Goal: Task Accomplishment & Management: Use online tool/utility

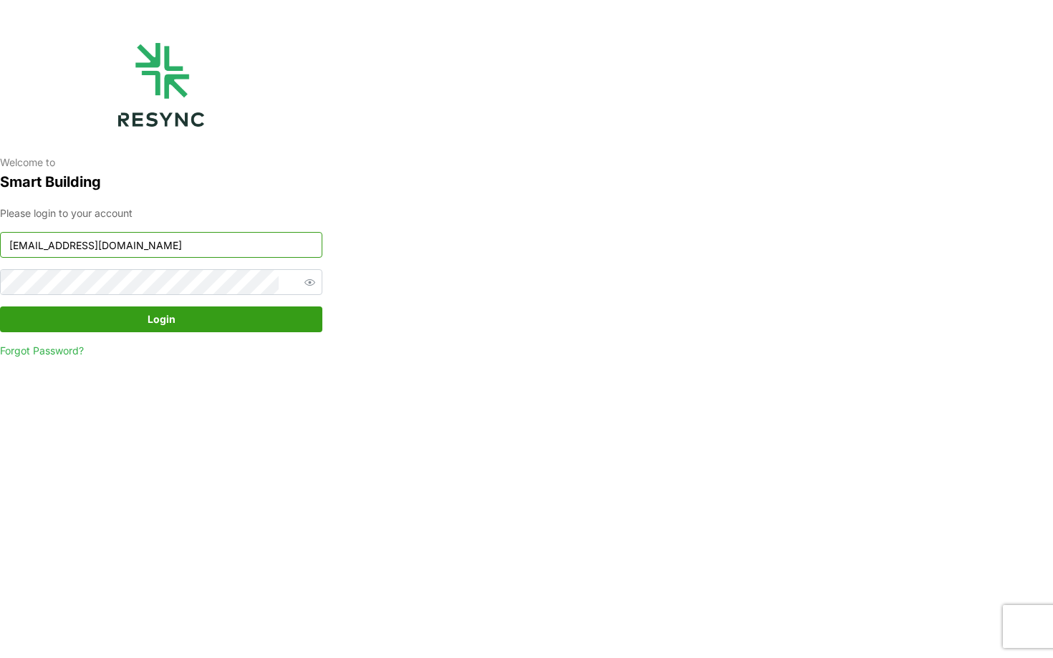
click at [205, 241] on input "[EMAIL_ADDRESS][DOMAIN_NAME]" at bounding box center [161, 245] width 322 height 26
type input "[EMAIL_ADDRESS][DOMAIN_NAME]"
click at [228, 326] on span "Login" at bounding box center [161, 319] width 295 height 24
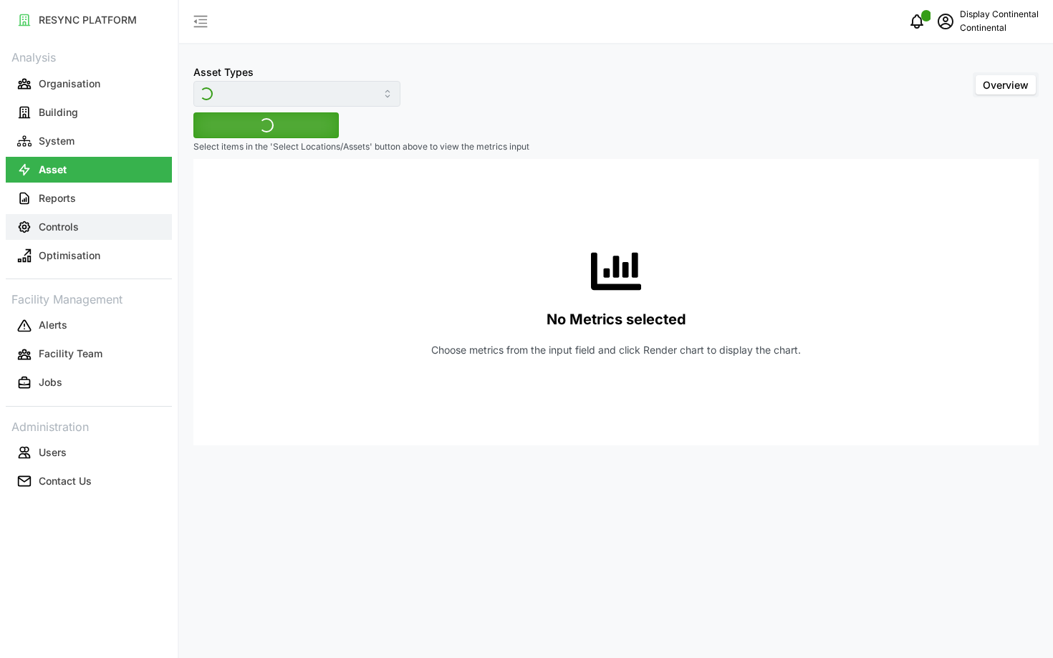
type input "Air Handling Unit"
click at [49, 222] on p "Controls" at bounding box center [59, 227] width 40 height 14
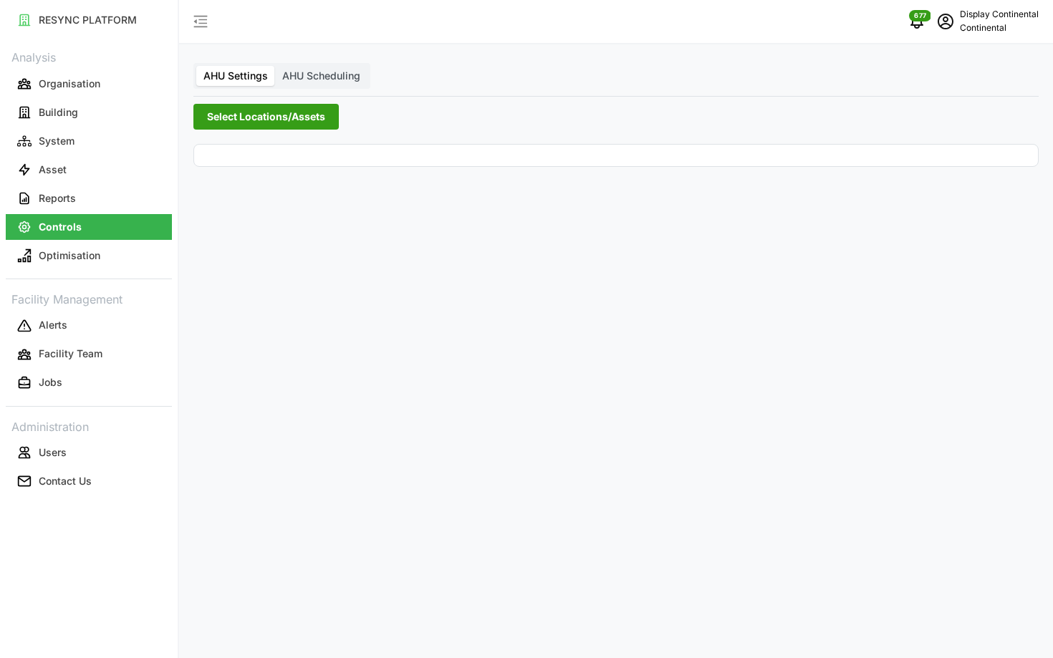
click at [251, 125] on span "Select Locations/Assets" at bounding box center [266, 117] width 118 height 24
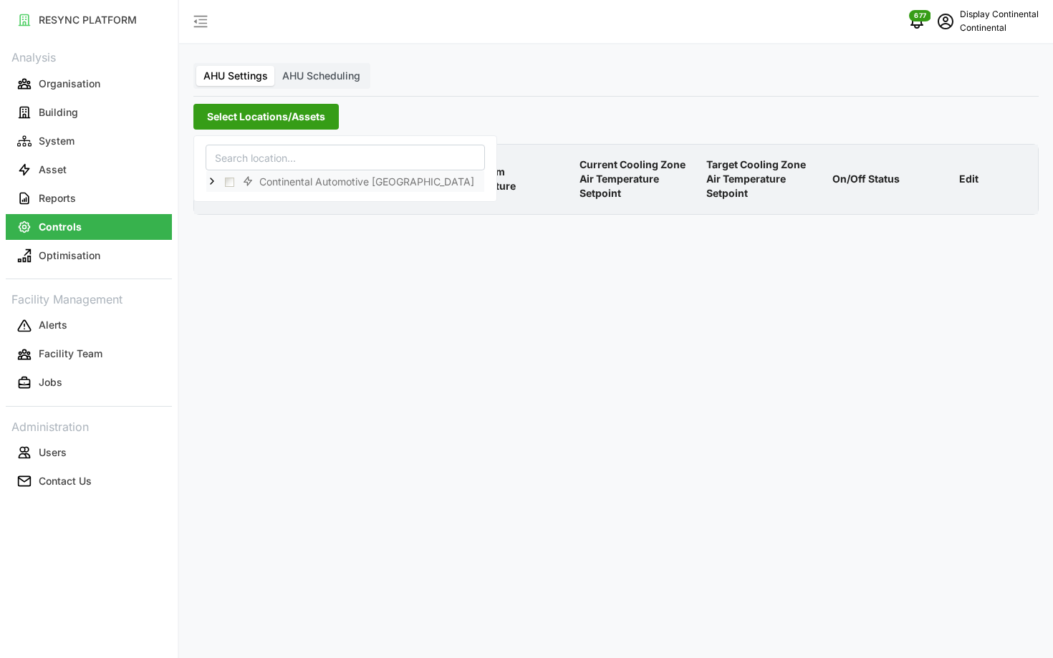
click at [213, 177] on icon at bounding box center [211, 180] width 11 height 11
click at [241, 201] on span "Select CA1" at bounding box center [240, 202] width 9 height 9
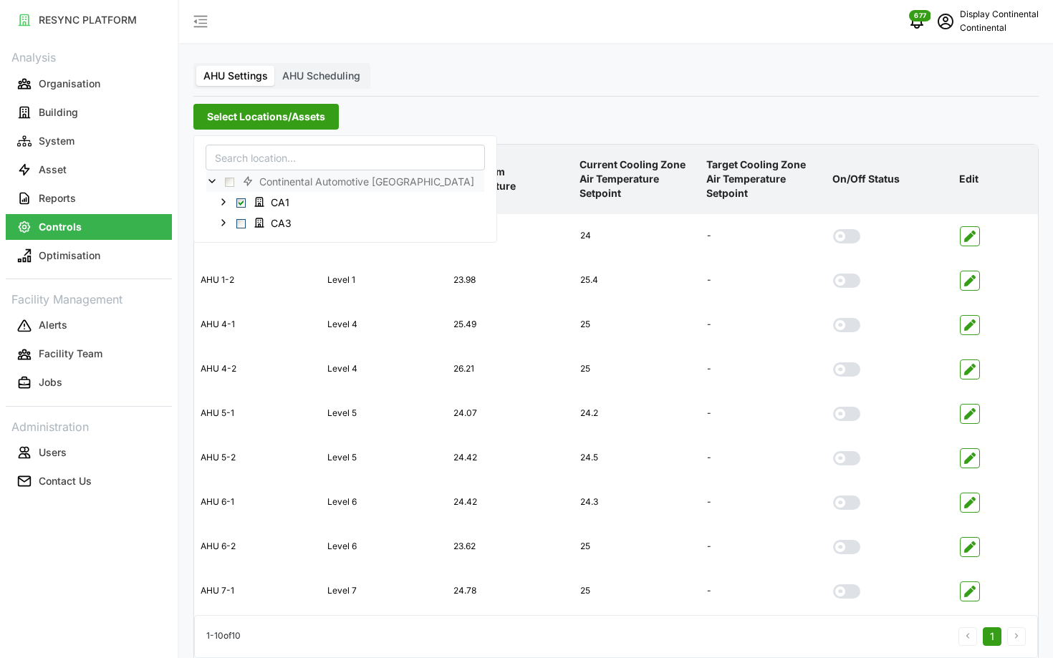
click at [669, 87] on div "AHU Settings AHU Scheduling Select Locations/Assets Asset Location AHU Room Tem…" at bounding box center [616, 358] width 874 height 716
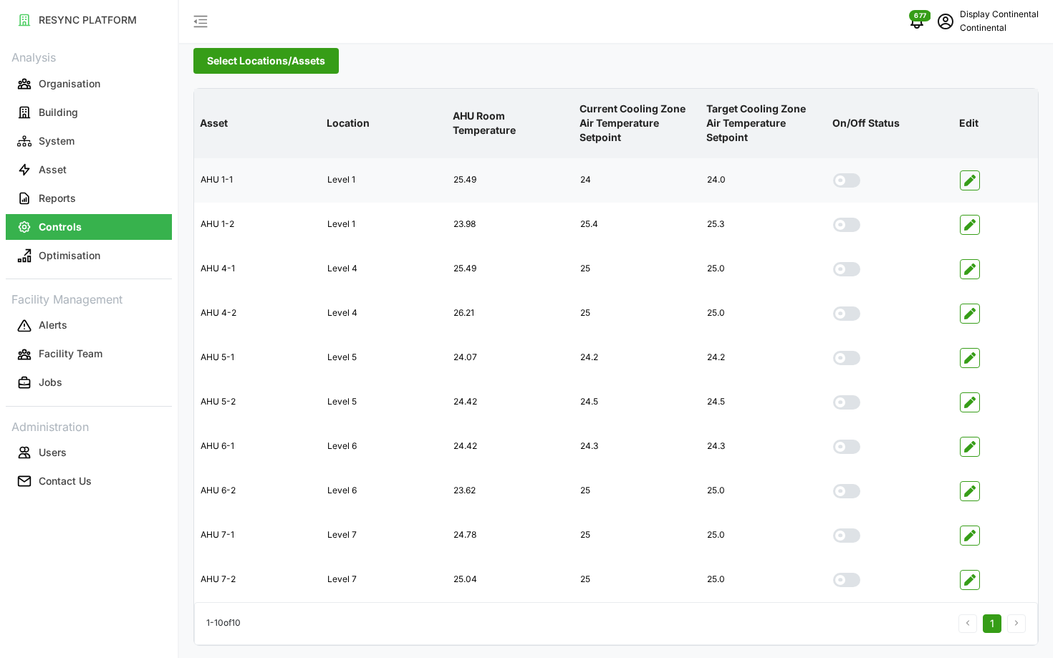
scroll to position [57, 0]
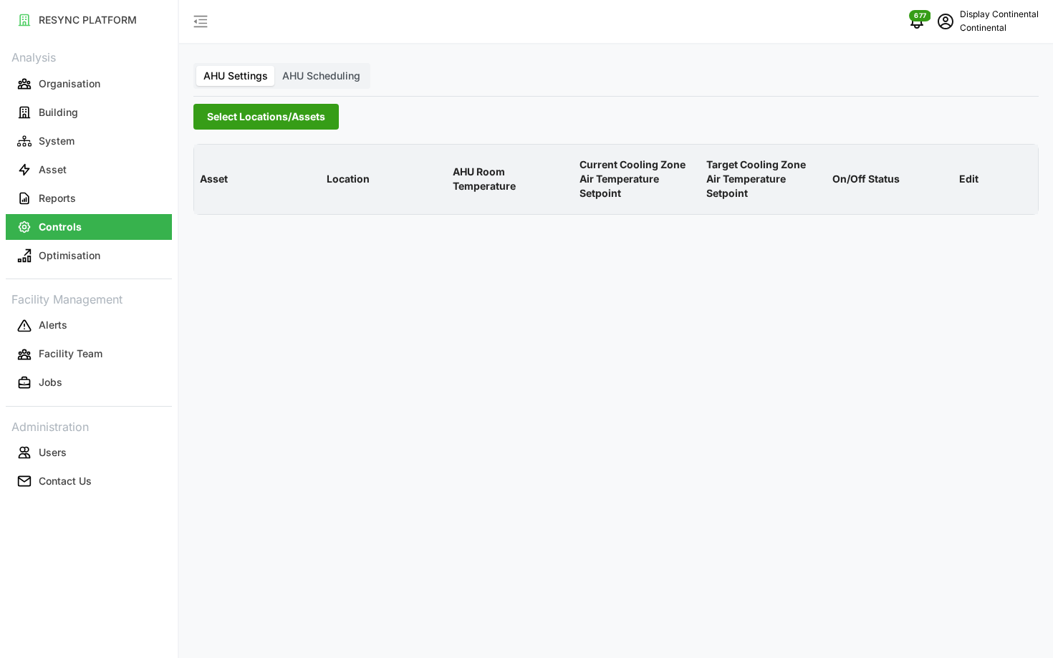
click at [258, 105] on span "Select Locations/Assets" at bounding box center [266, 117] width 118 height 24
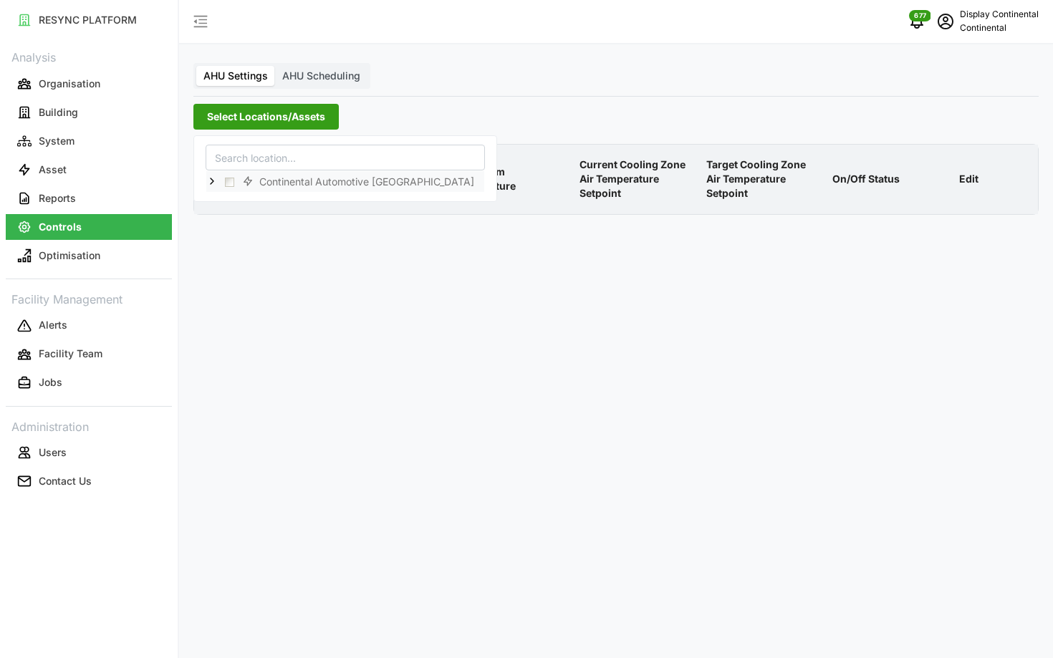
click at [211, 183] on polyline at bounding box center [212, 181] width 3 height 6
click at [240, 205] on span "Select CA1" at bounding box center [240, 202] width 9 height 9
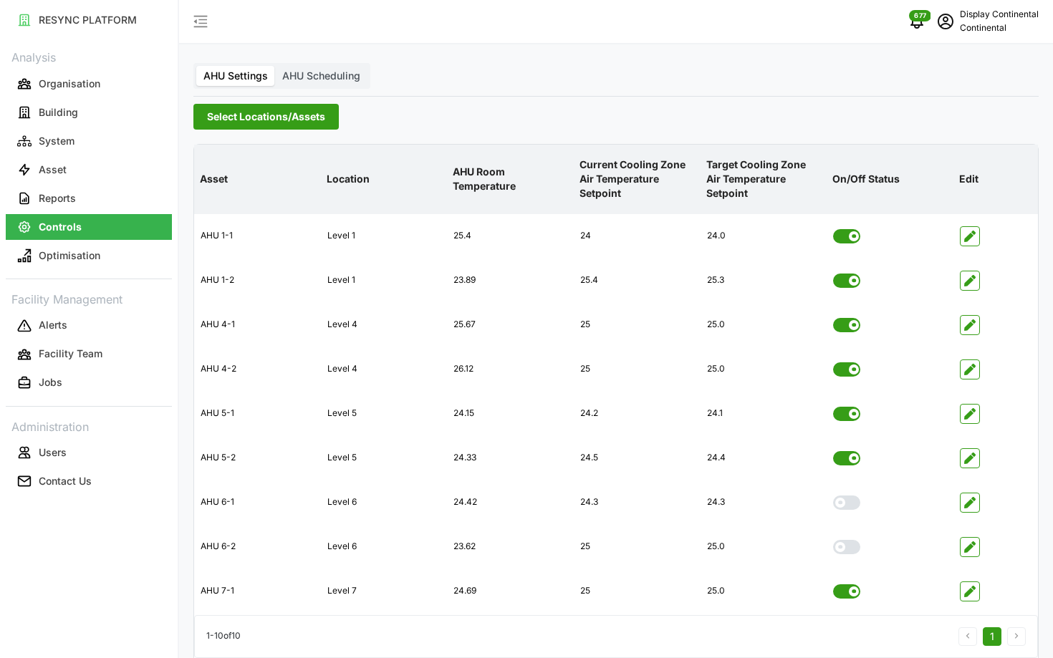
click at [648, 122] on div "Select Locations/Assets" at bounding box center [615, 117] width 845 height 26
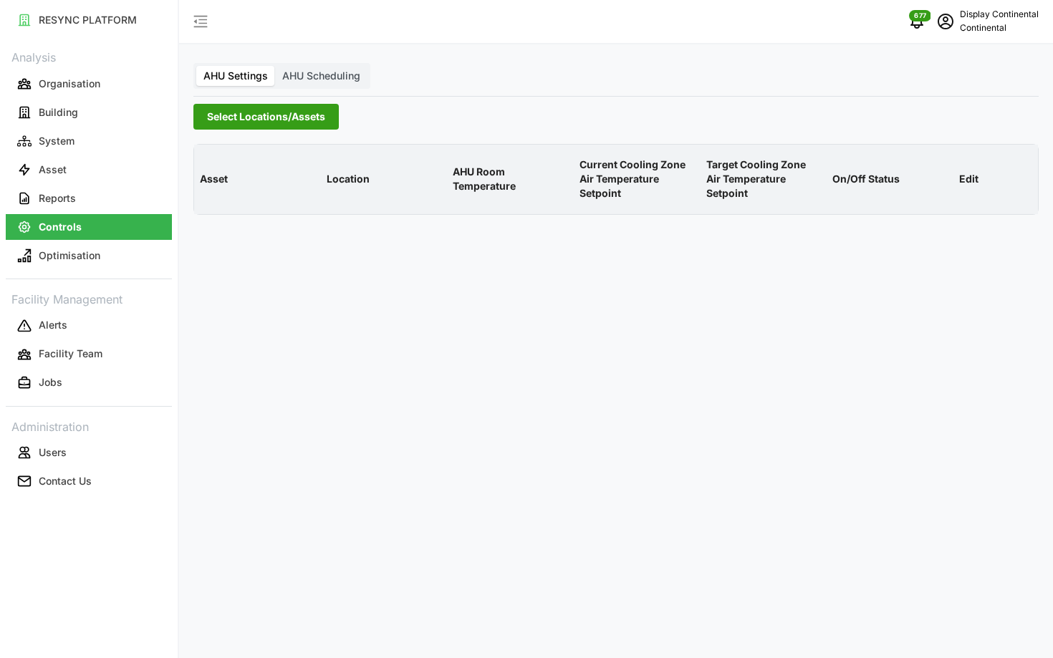
click at [246, 119] on span "Select Locations/Assets" at bounding box center [266, 117] width 118 height 24
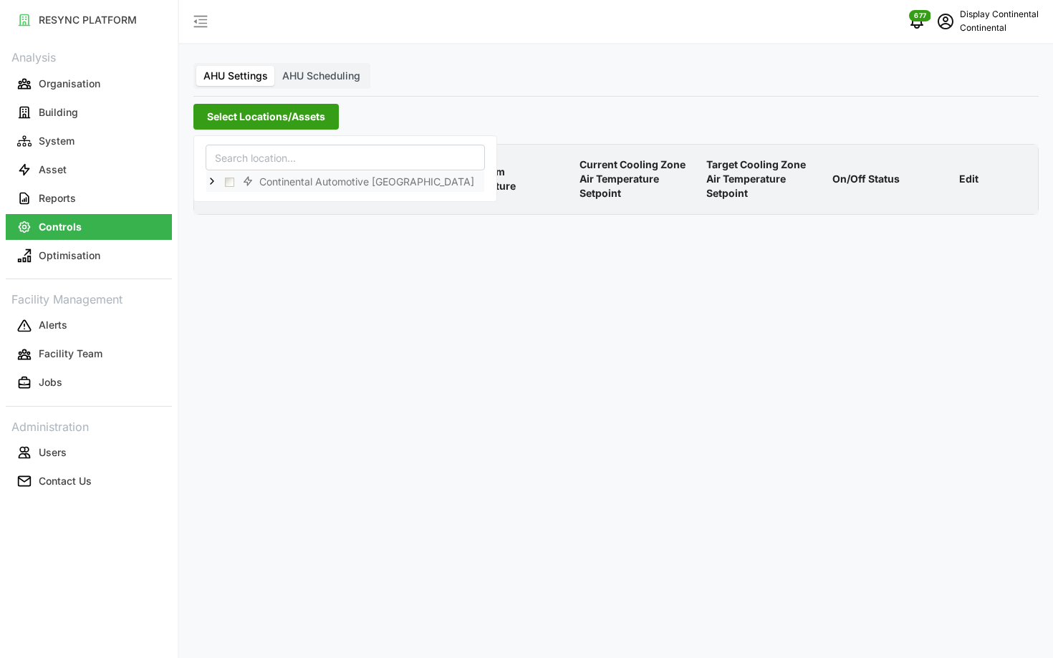
click at [216, 186] on span at bounding box center [211, 180] width 11 height 11
click at [243, 205] on span "Select CA1" at bounding box center [240, 202] width 9 height 9
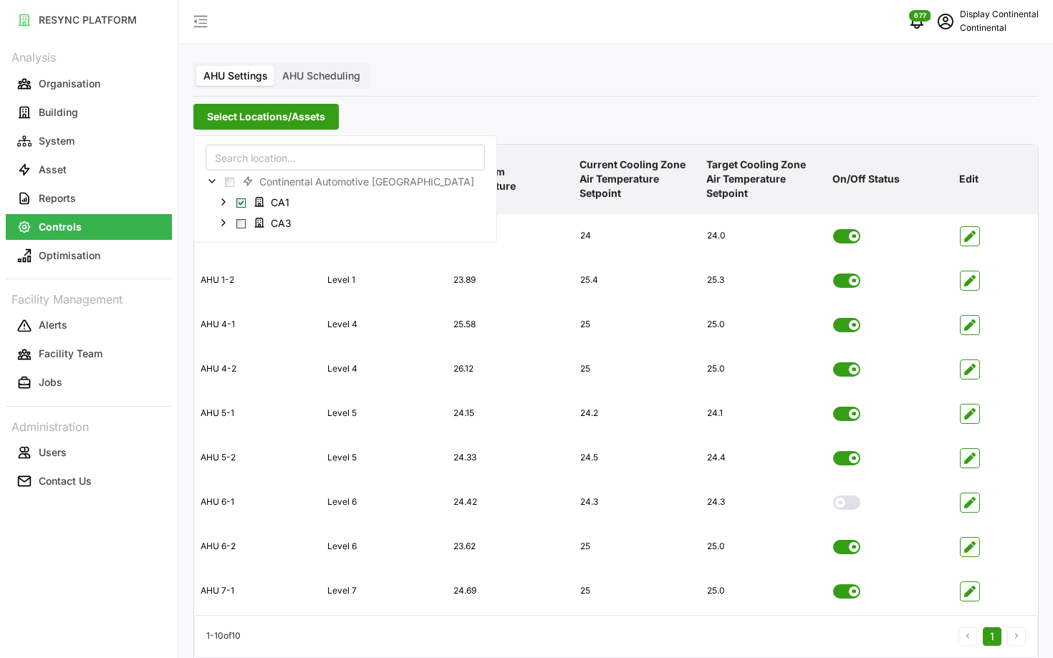
click at [659, 175] on p "Current Cooling Zone Air Temperature Setpoint" at bounding box center [636, 179] width 121 height 67
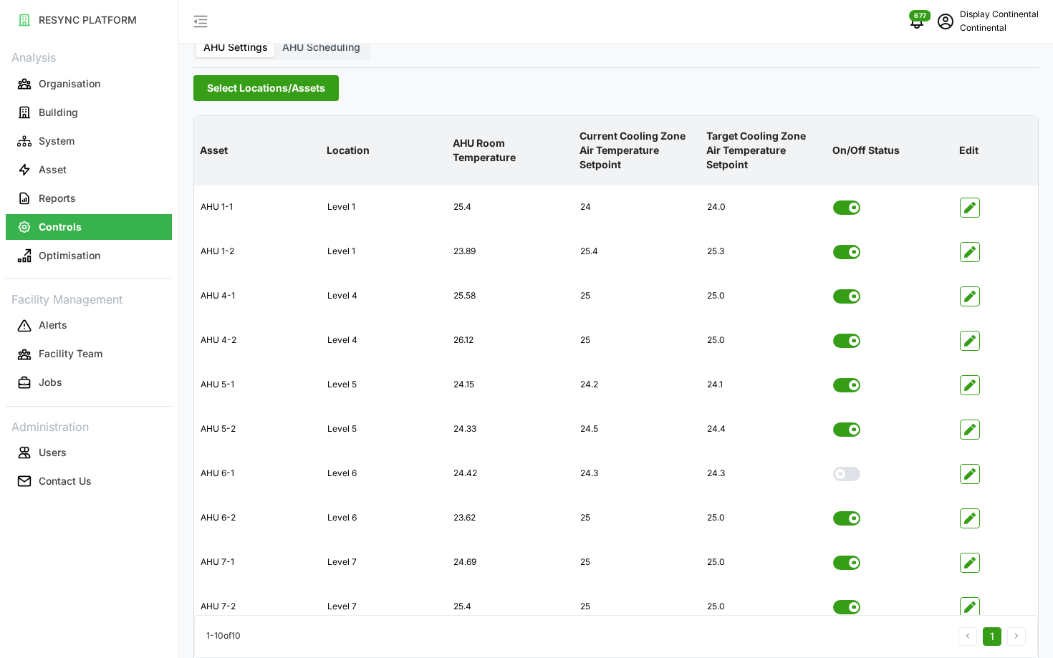
scroll to position [57, 0]
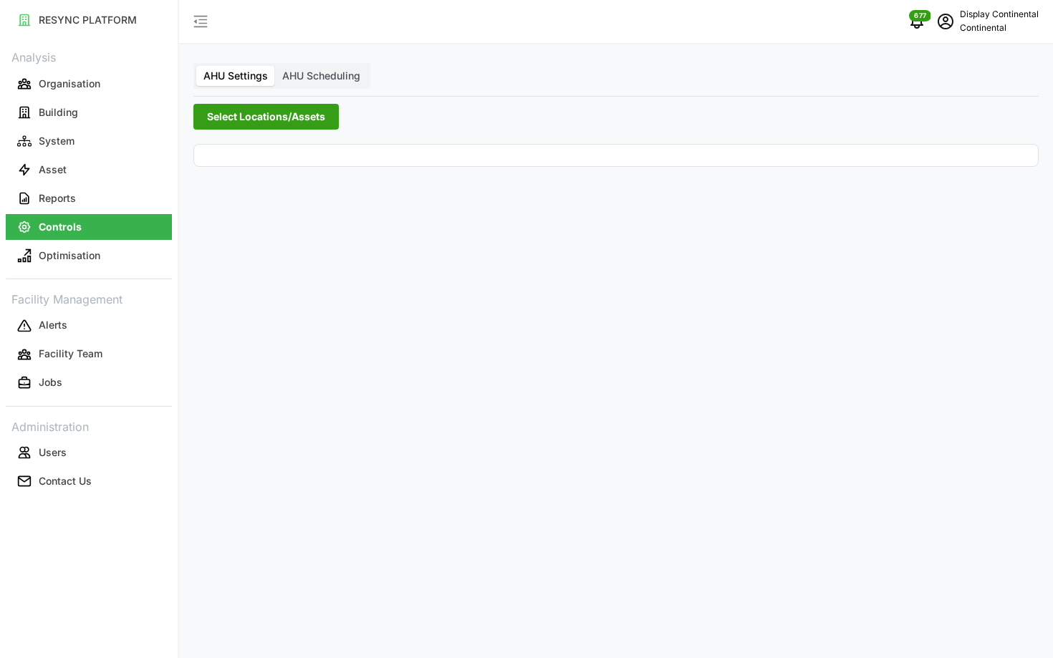
click at [265, 116] on span "Select Locations/Assets" at bounding box center [266, 117] width 118 height 24
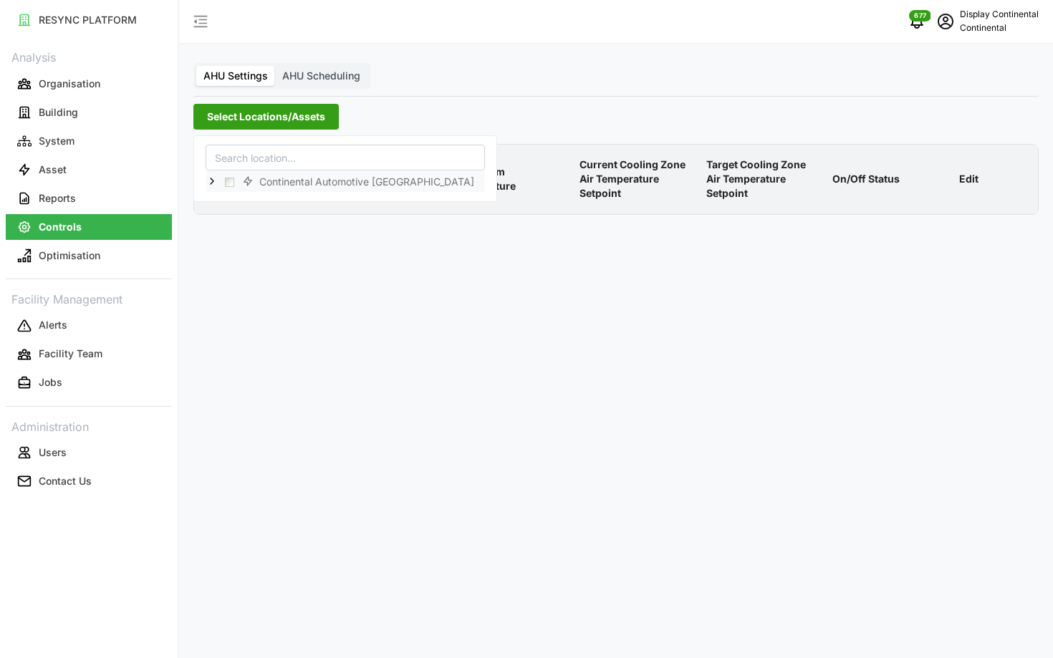
click at [214, 184] on icon at bounding box center [211, 180] width 11 height 11
click at [238, 201] on span "Select CA1" at bounding box center [240, 202] width 9 height 9
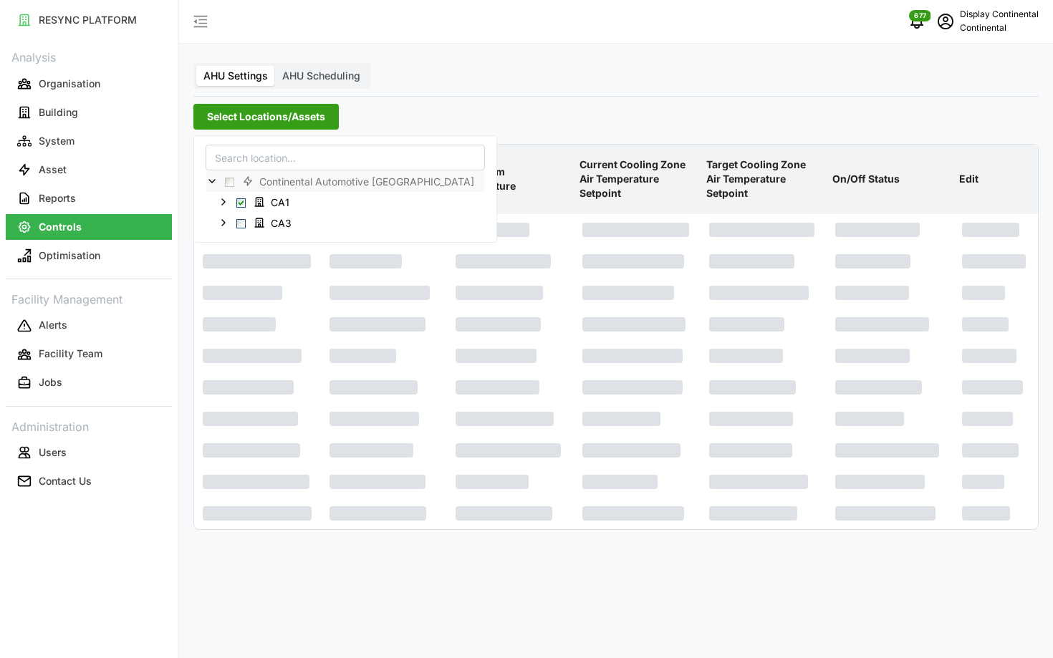
click at [877, 213] on th "On/Off Status" at bounding box center [889, 179] width 127 height 69
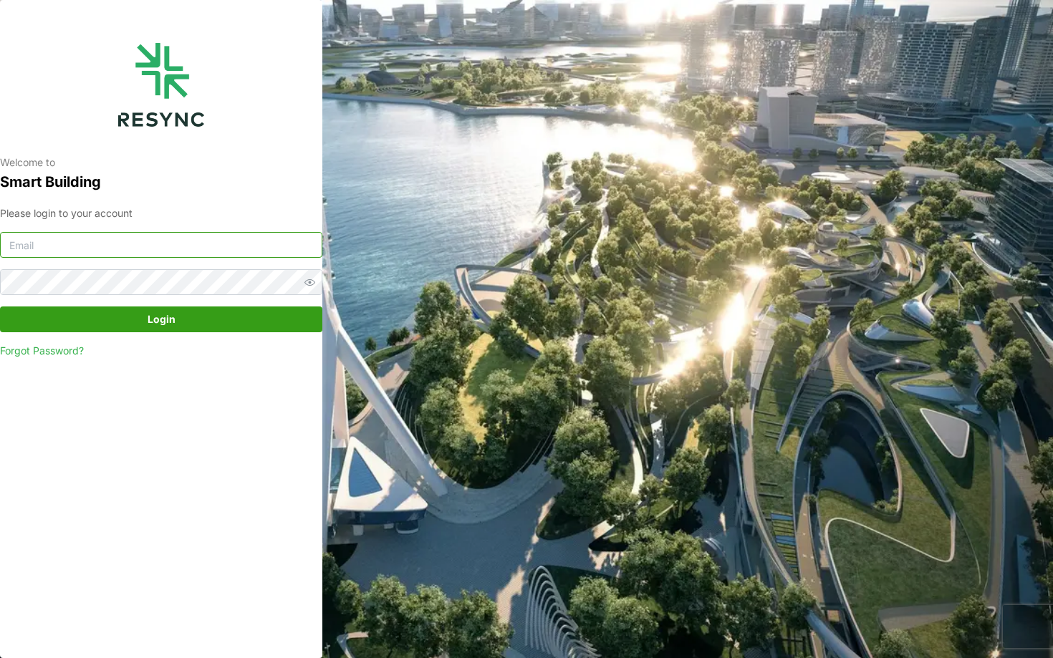
type input "continental_display@resynctech.com"
